Goal: Find specific page/section: Find specific page/section

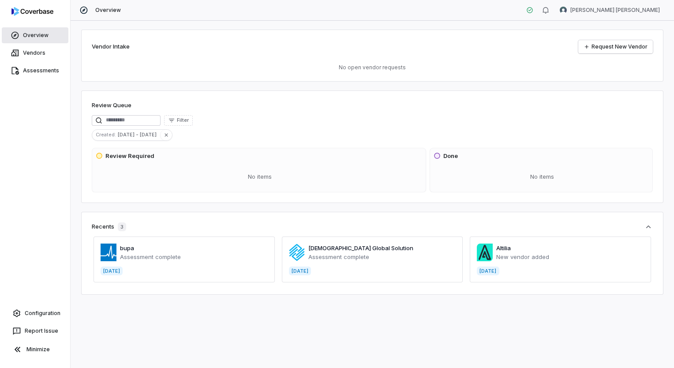
click at [25, 37] on span "Overview" at bounding box center [36, 35] width 26 height 7
click at [33, 54] on span "Vendors" at bounding box center [34, 52] width 23 height 7
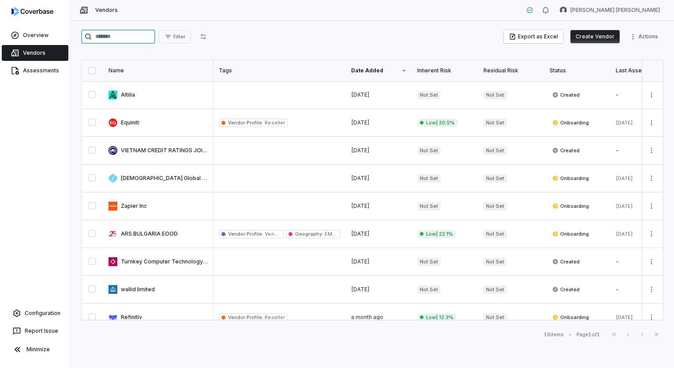
scroll to position [0, 2]
click at [144, 36] on input "search" at bounding box center [118, 37] width 74 height 14
click at [144, 36] on input "****" at bounding box center [118, 37] width 74 height 14
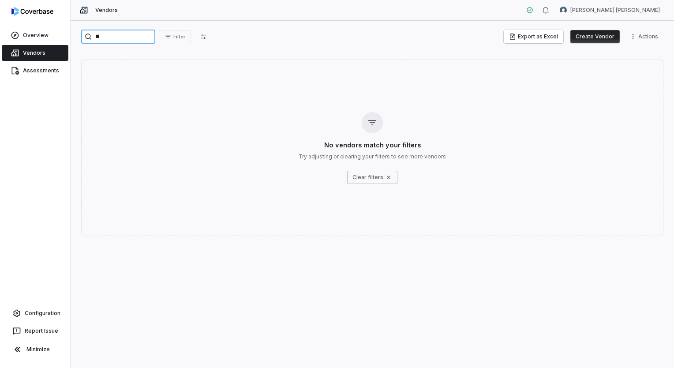
type input "*"
